Goal: Information Seeking & Learning: Learn about a topic

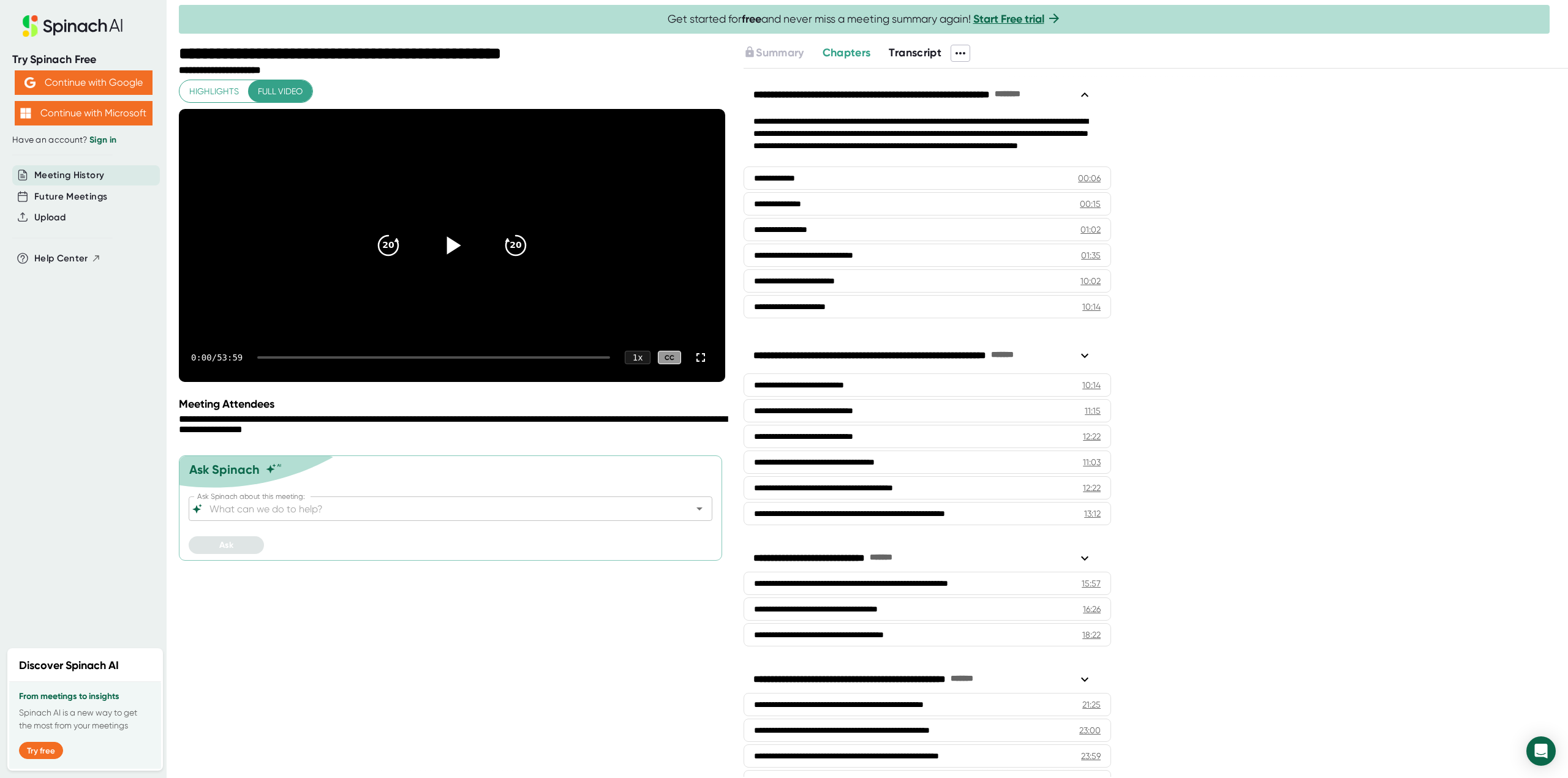
click at [448, 254] on icon at bounding box center [454, 245] width 14 height 18
click at [598, 80] on div "Highlights Full video 20 20 0:08 / 53:59 1 x CC Nice to meet you. Nice to meet …" at bounding box center [452, 231] width 546 height 303
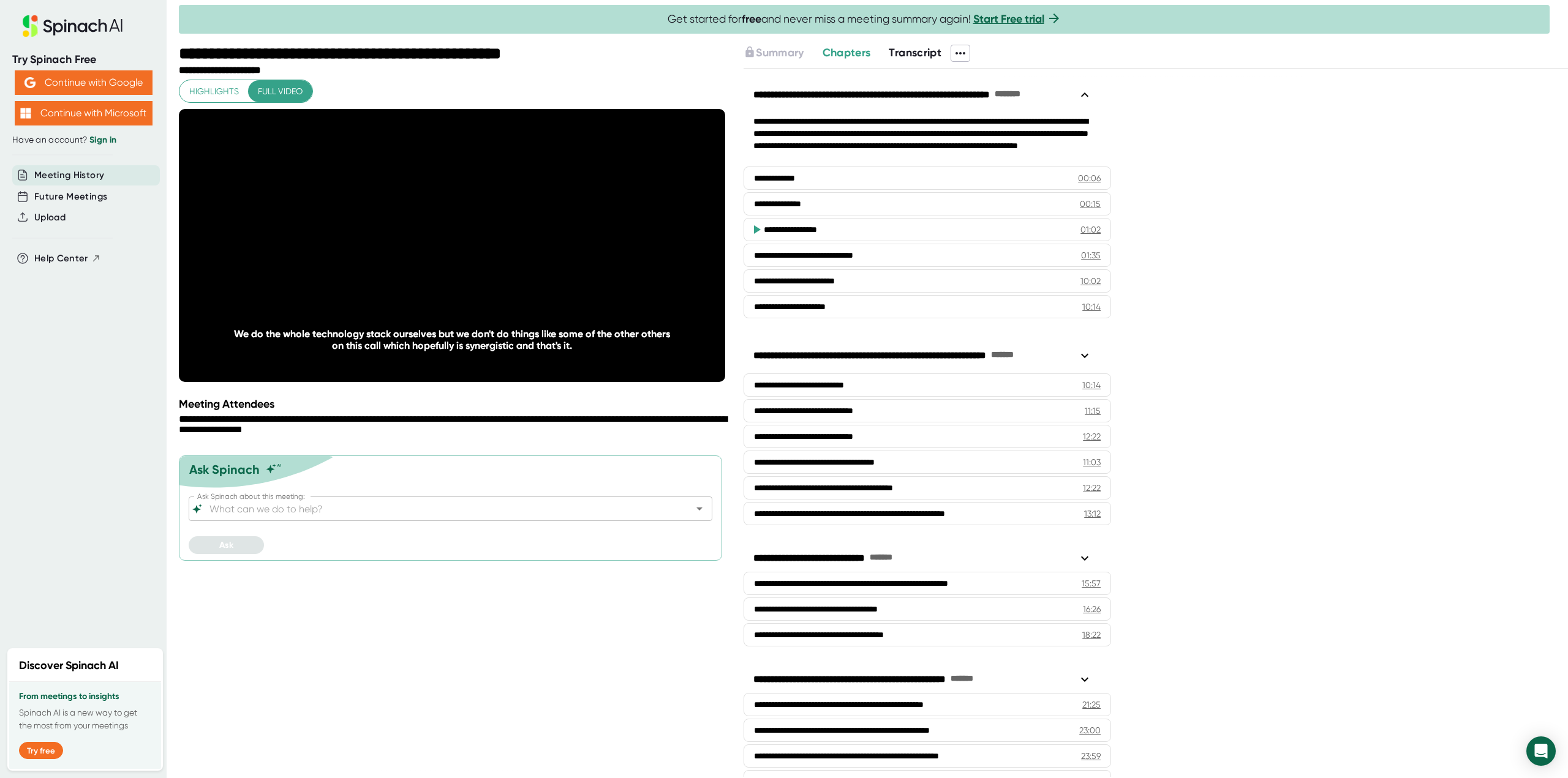
click at [1, 179] on div "Try Spinach Free Continue with Google Continue with Microsoft Have an account? …" at bounding box center [83, 320] width 167 height 641
click at [26, 218] on icon at bounding box center [23, 217] width 11 height 11
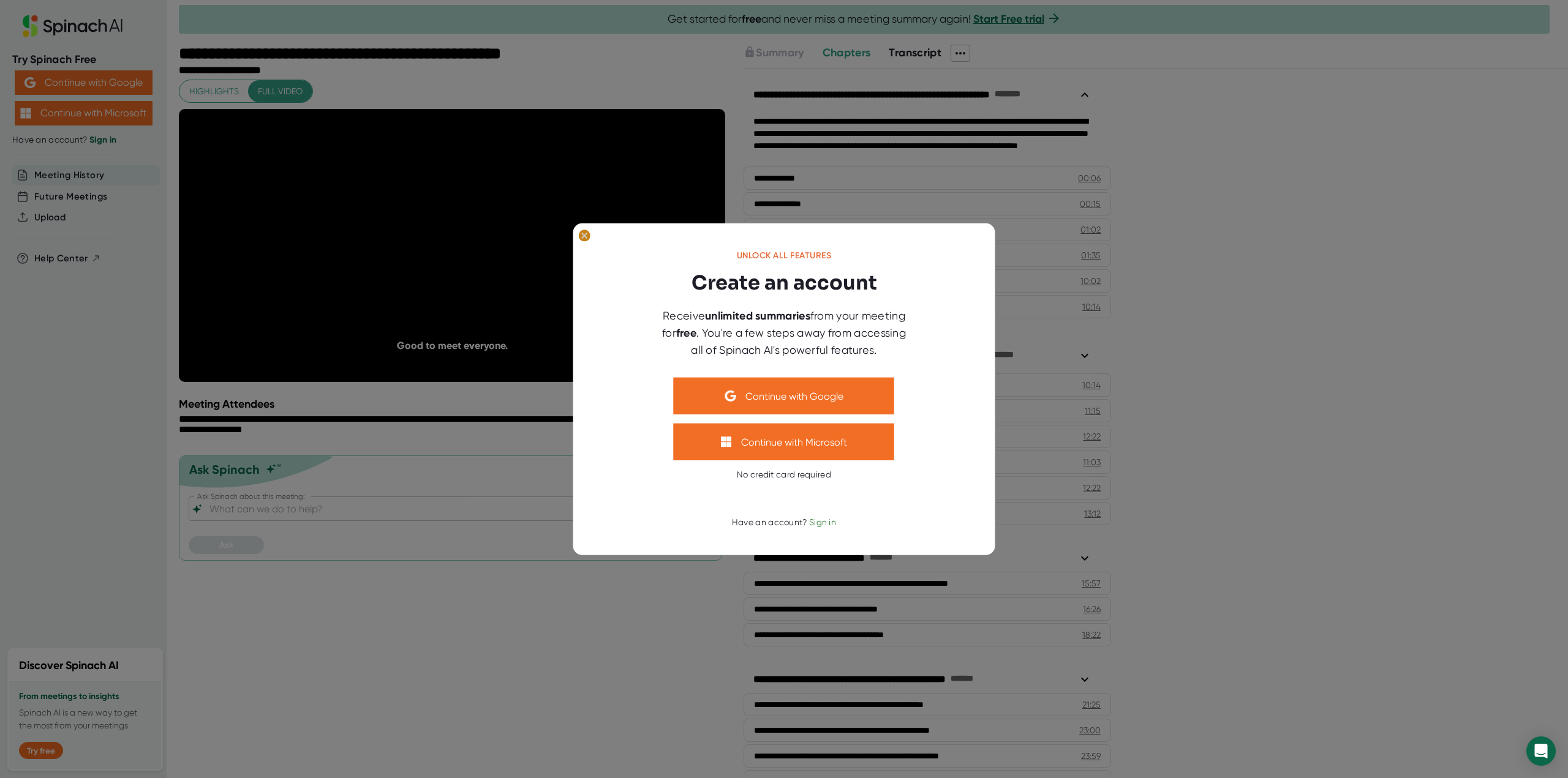
click at [587, 236] on ellipse at bounding box center [584, 236] width 12 height 12
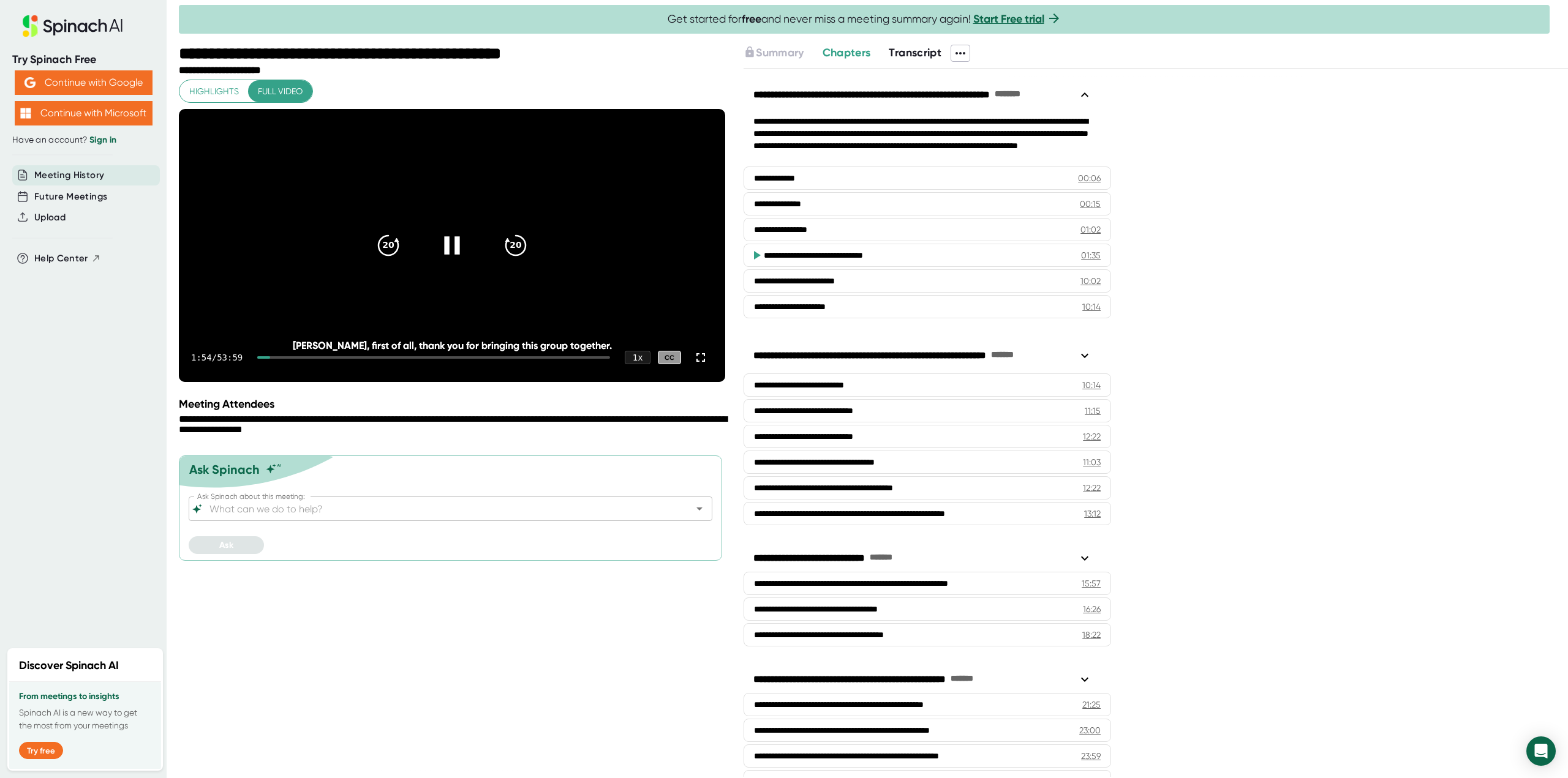
click at [450, 253] on icon at bounding box center [452, 245] width 31 height 31
